Goal: Entertainment & Leisure: Browse casually

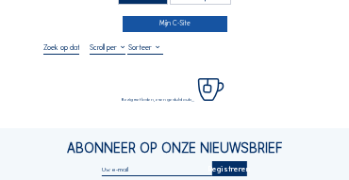
scroll to position [38, 0]
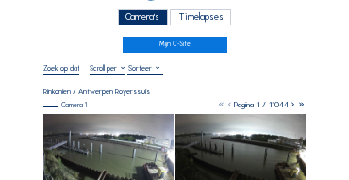
click at [143, 20] on div "Camera's" at bounding box center [143, 17] width 50 height 16
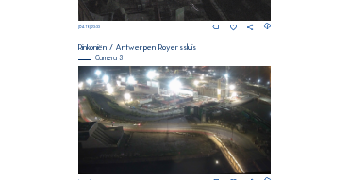
scroll to position [609, 0]
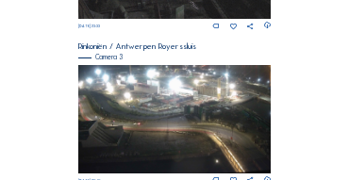
click at [213, 103] on img at bounding box center [175, 119] width 194 height 109
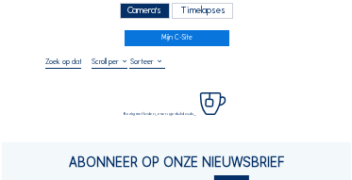
scroll to position [57, 0]
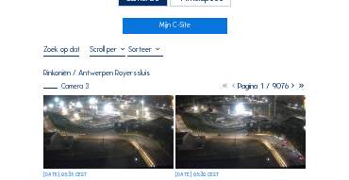
click at [101, 101] on img at bounding box center [108, 132] width 130 height 74
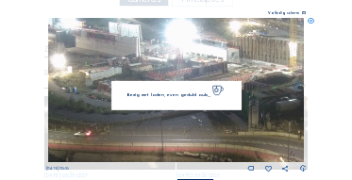
drag, startPoint x: 190, startPoint y: 95, endPoint x: 188, endPoint y: 143, distance: 47.3
click at [188, 143] on img at bounding box center [176, 90] width 257 height 145
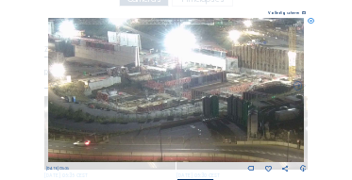
click at [121, 121] on img at bounding box center [176, 90] width 257 height 145
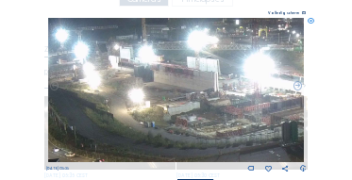
drag, startPoint x: 119, startPoint y: 57, endPoint x: 188, endPoint y: 84, distance: 74.2
click at [188, 84] on img at bounding box center [176, 90] width 257 height 145
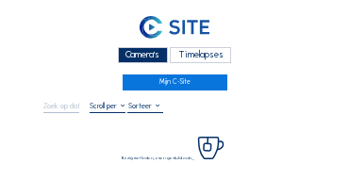
click at [137, 55] on div "Camera's" at bounding box center [143, 55] width 50 height 16
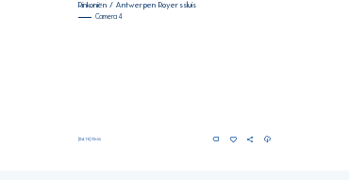
scroll to position [812, 0]
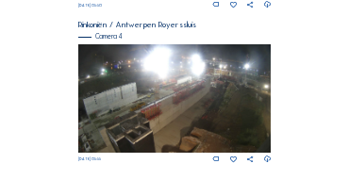
scroll to position [756, 0]
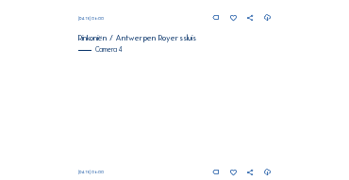
scroll to position [779, 0]
